Goal: Information Seeking & Learning: Learn about a topic

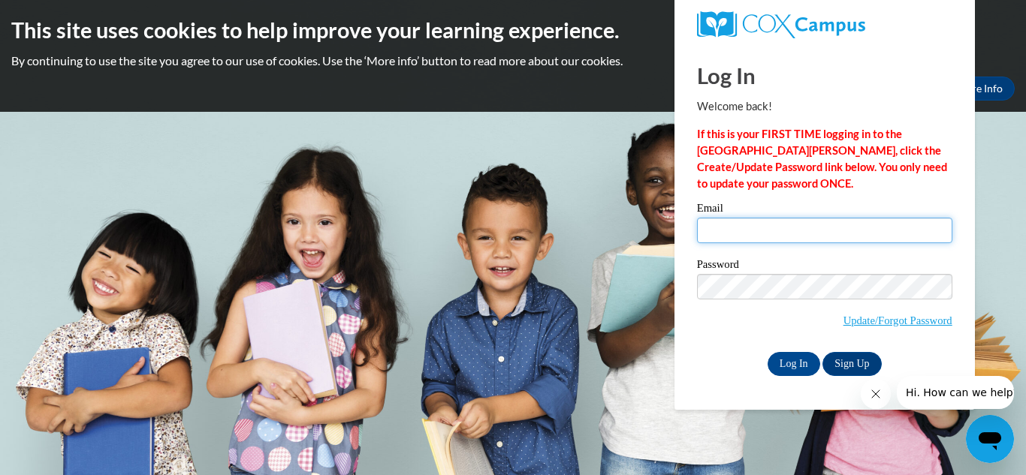
click at [791, 237] on input "Email" at bounding box center [824, 231] width 255 height 26
type input "cassiegh@yahoo.com"
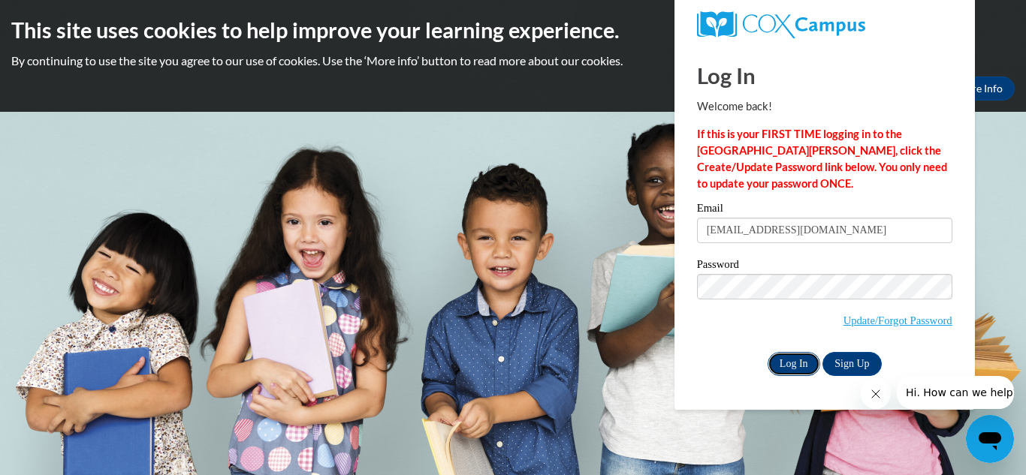
click at [798, 357] on input "Log In" at bounding box center [794, 364] width 53 height 24
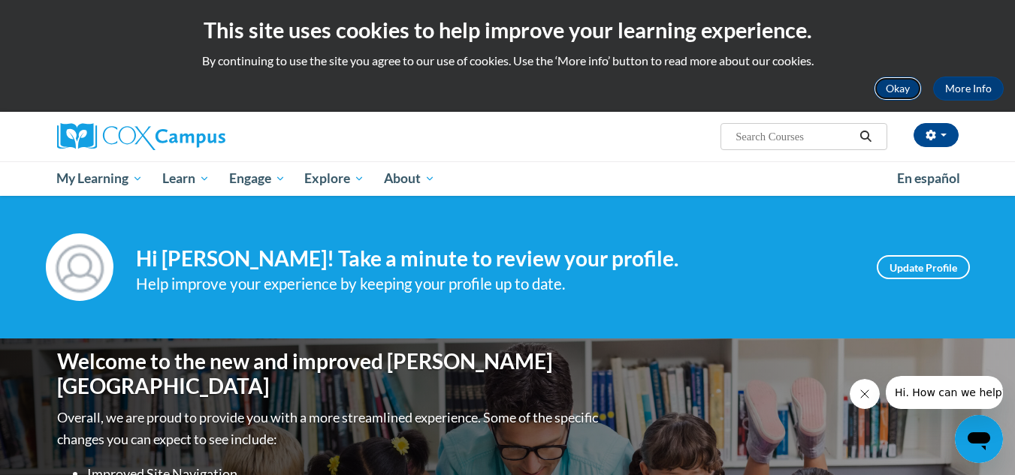
click at [905, 92] on button "Okay" at bounding box center [897, 89] width 48 height 24
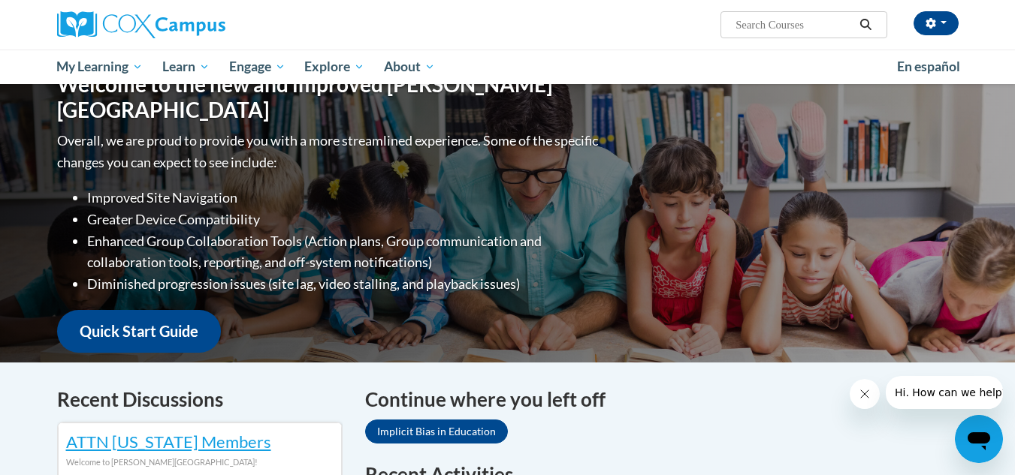
scroll to position [150, 0]
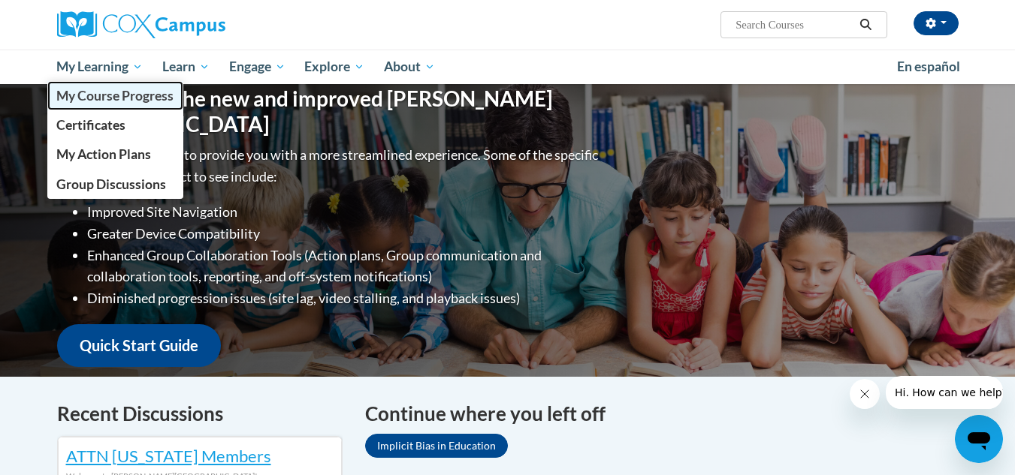
click at [123, 92] on span "My Course Progress" at bounding box center [114, 96] width 117 height 16
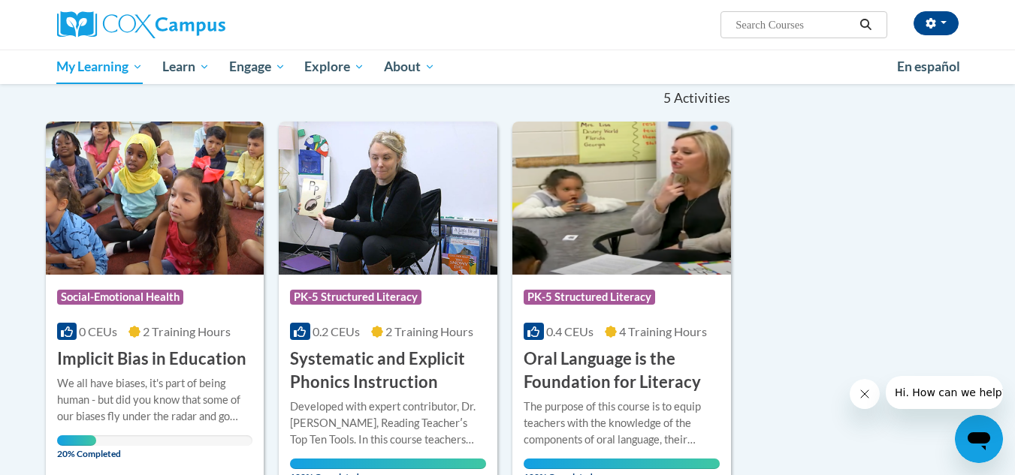
scroll to position [150, 0]
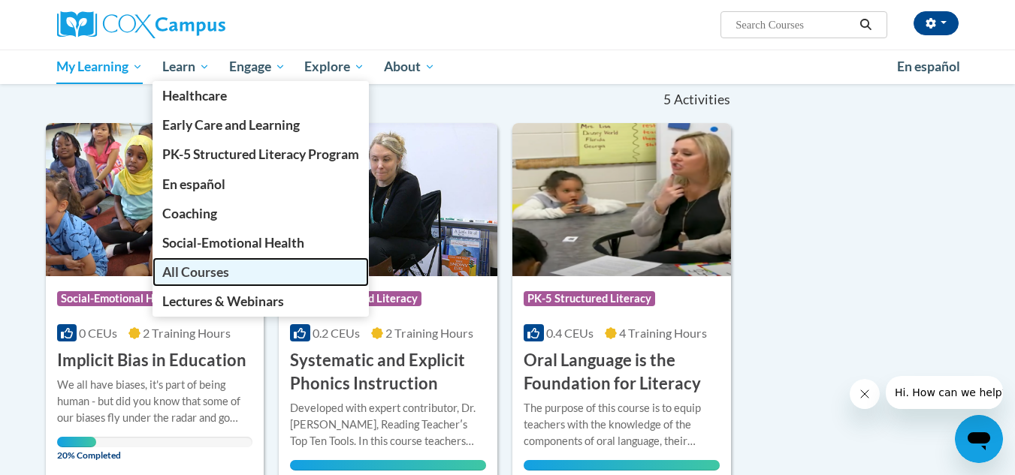
click at [176, 266] on span "All Courses" at bounding box center [195, 272] width 67 height 16
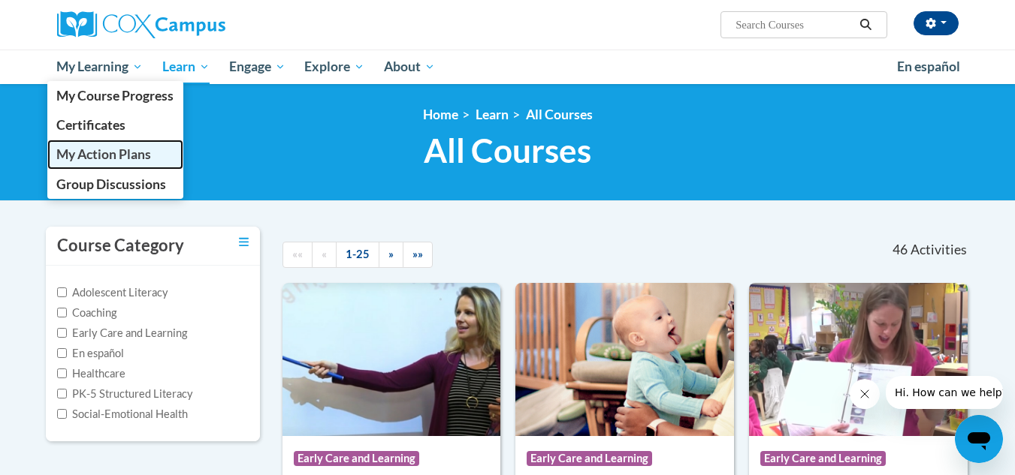
click at [135, 161] on span "My Action Plans" at bounding box center [103, 154] width 95 height 16
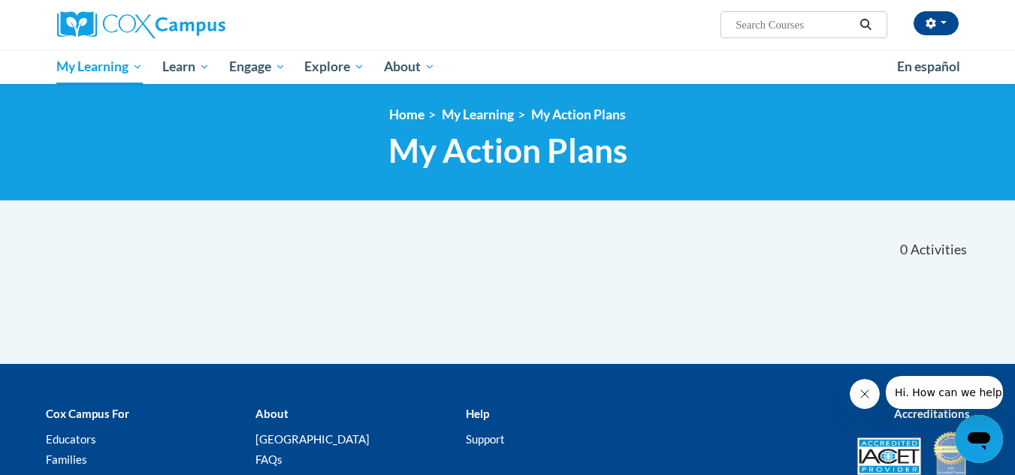
click at [865, 394] on icon "Close message from company" at bounding box center [864, 394] width 12 height 12
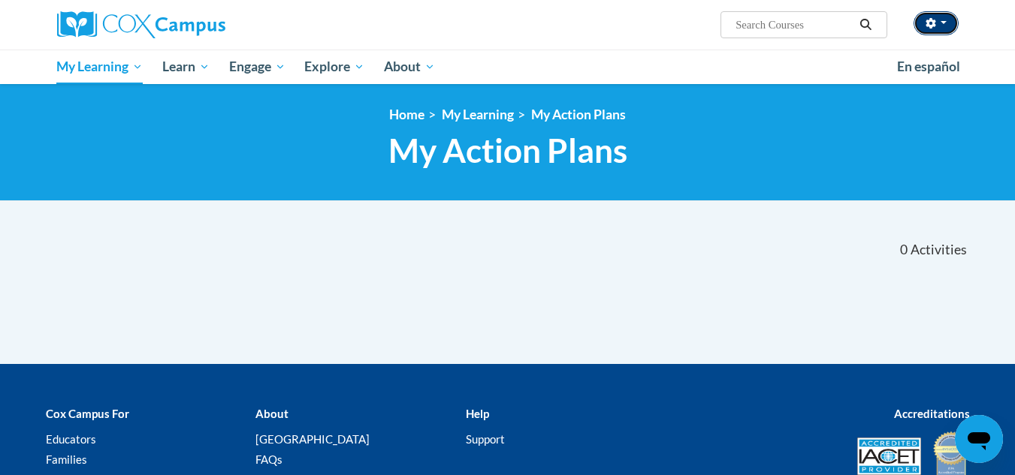
click at [941, 23] on span "button" at bounding box center [943, 22] width 6 height 3
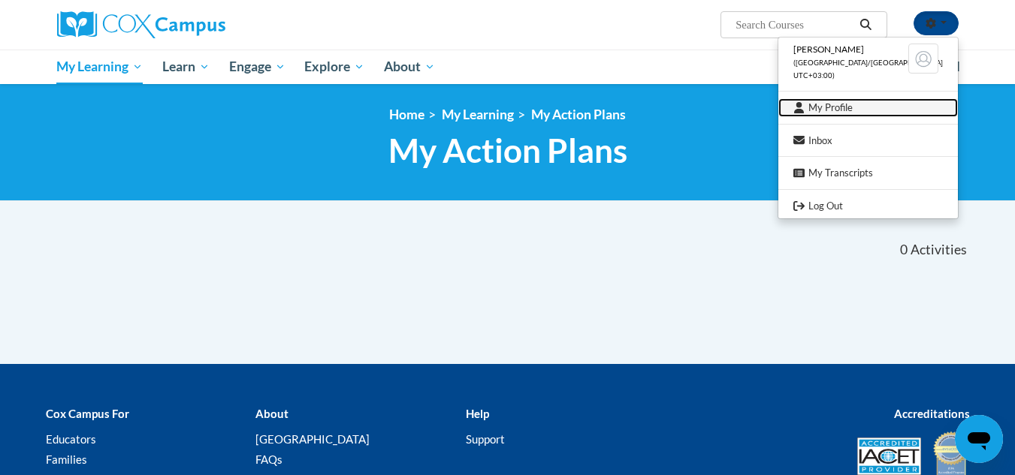
click at [859, 112] on link "My Profile" at bounding box center [867, 107] width 179 height 19
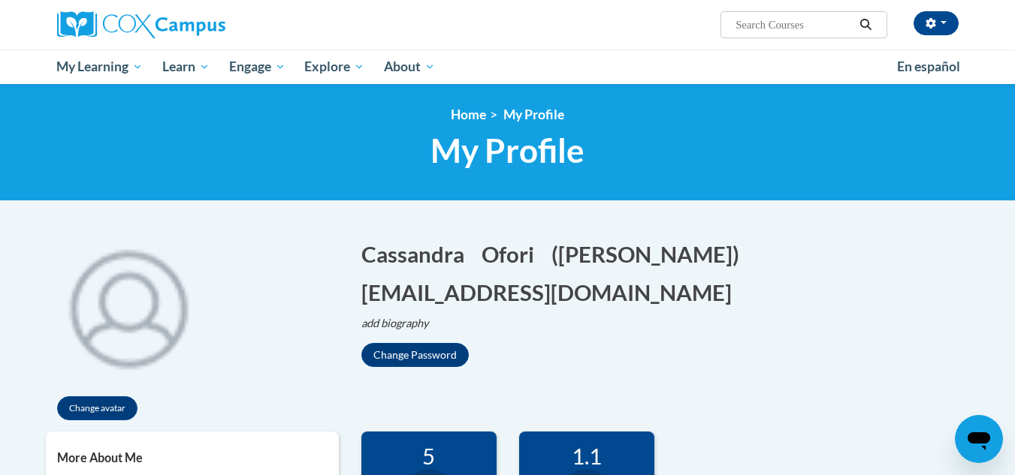
click at [801, 29] on input "Search..." at bounding box center [794, 25] width 120 height 18
type input "implicit bias in education"
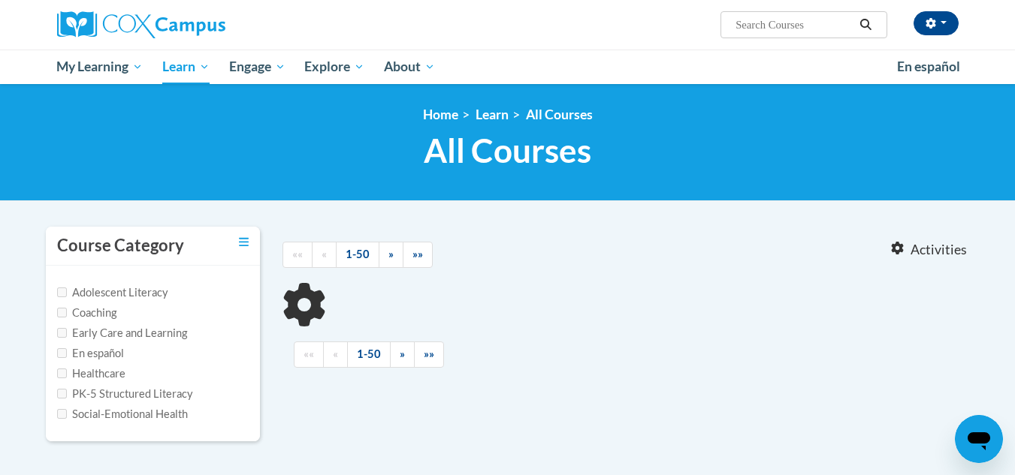
type input "implicit bias in education"
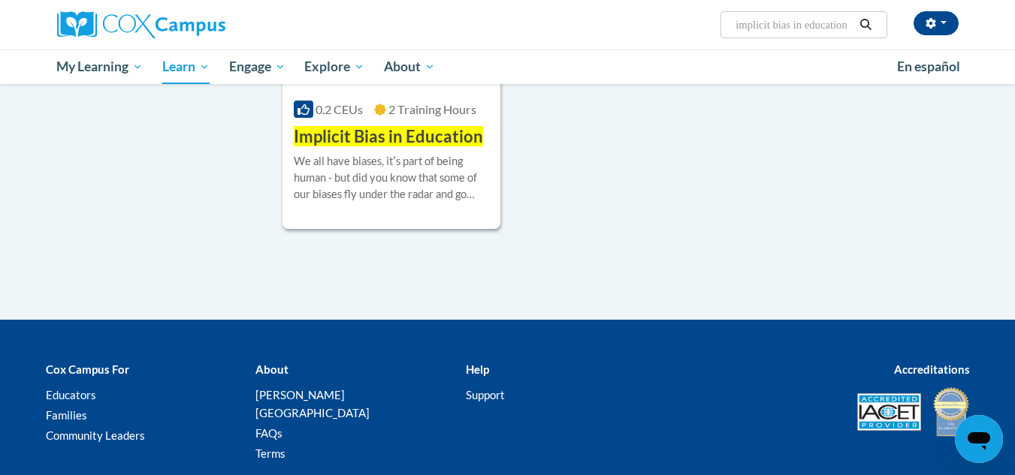
scroll to position [376, 0]
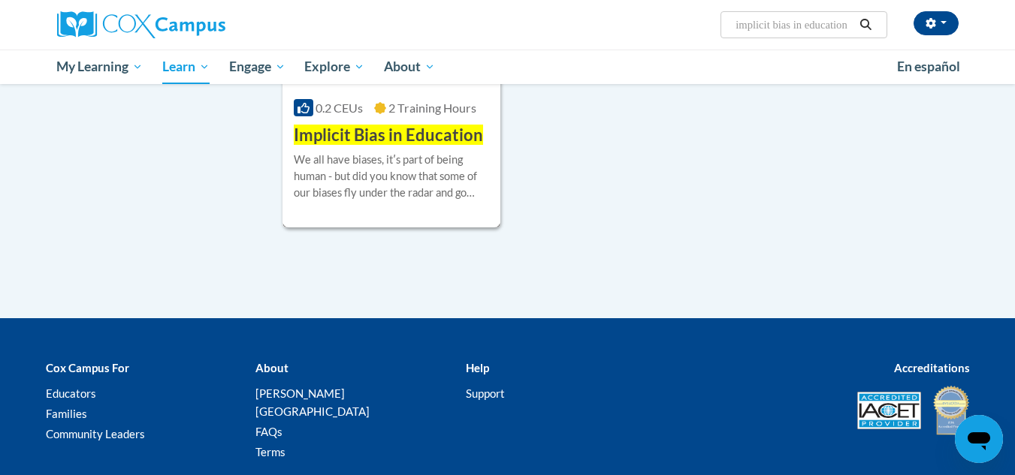
click at [442, 135] on span "Implicit Bias in Education" at bounding box center [388, 135] width 189 height 20
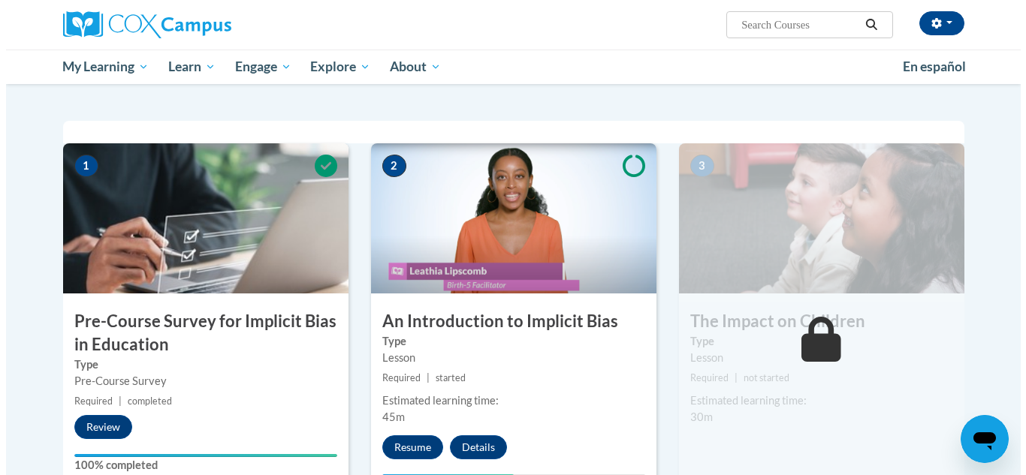
scroll to position [300, 0]
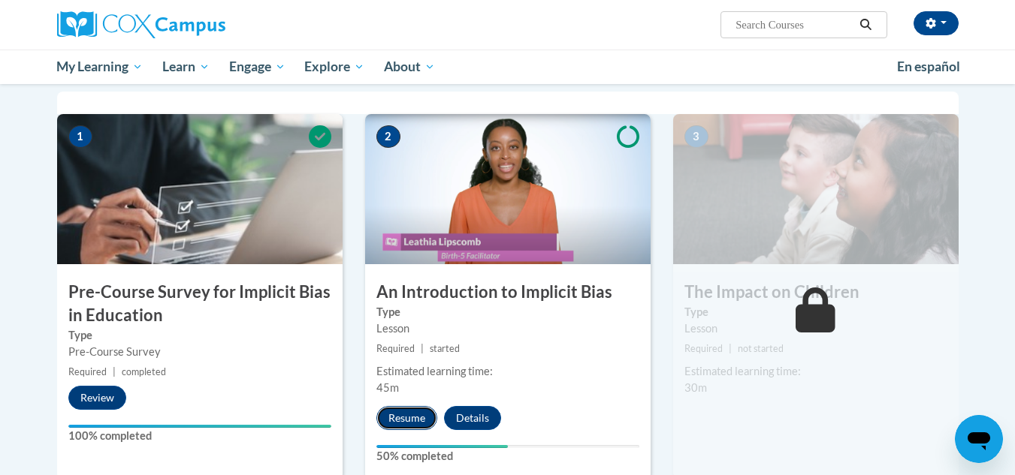
click at [426, 418] on button "Resume" at bounding box center [406, 418] width 61 height 24
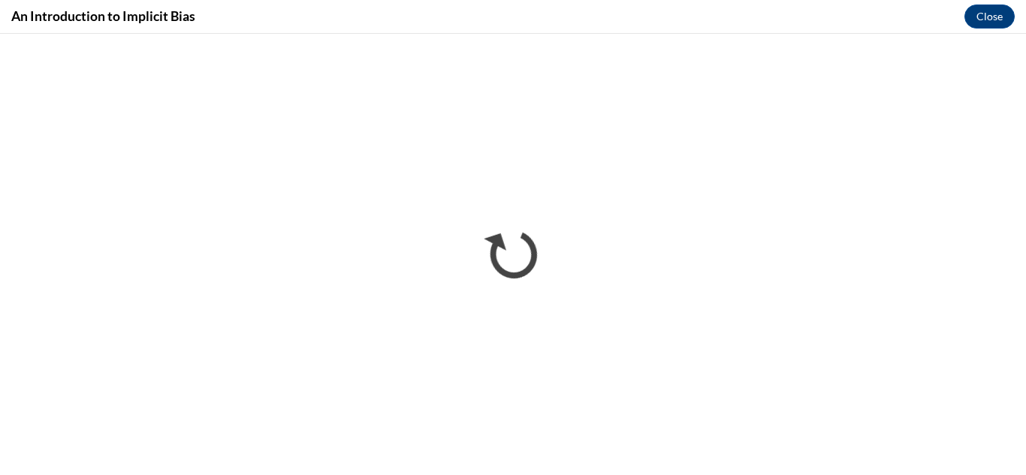
scroll to position [0, 0]
